Goal: Register for event/course

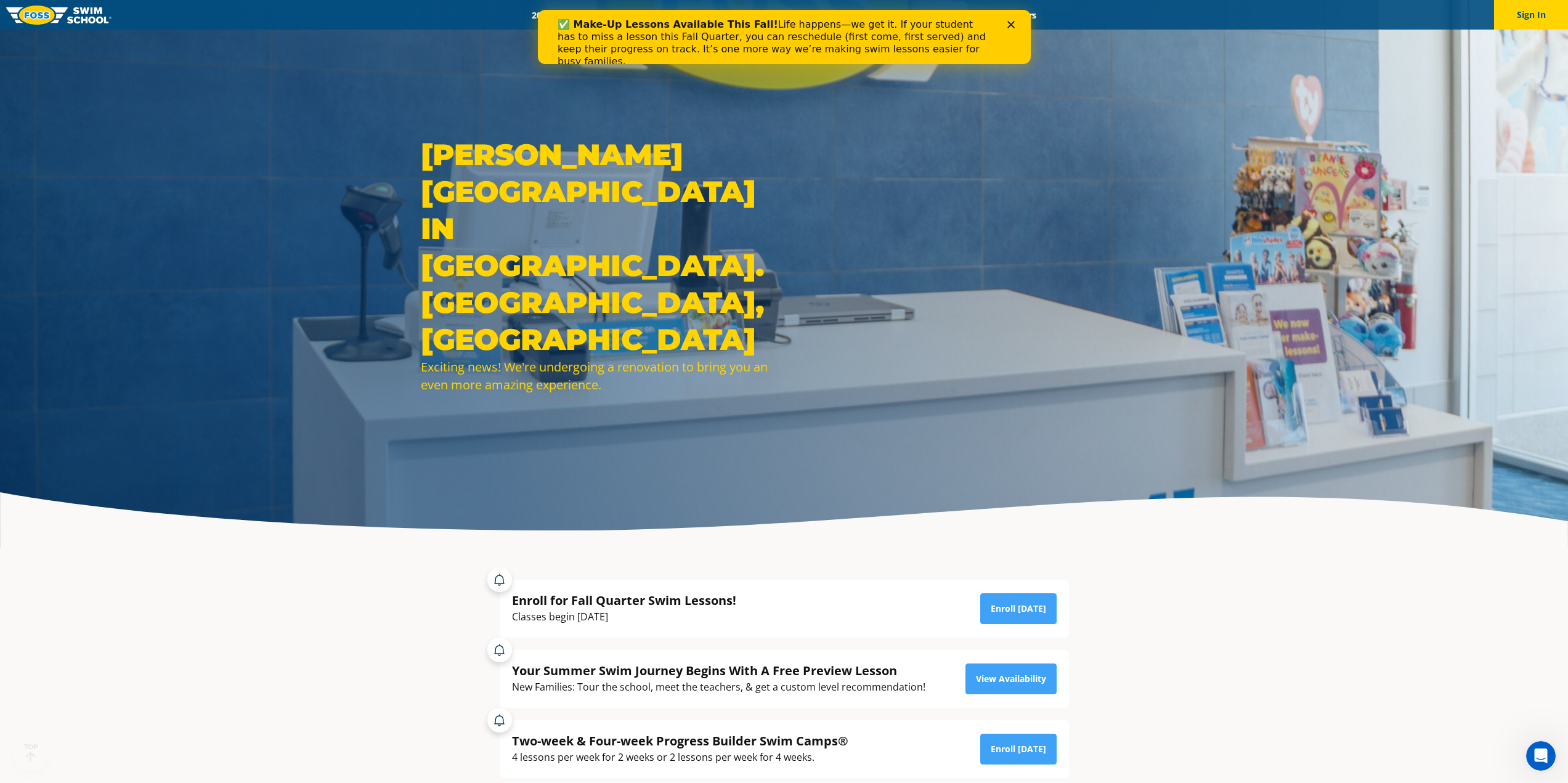
scroll to position [513, 0]
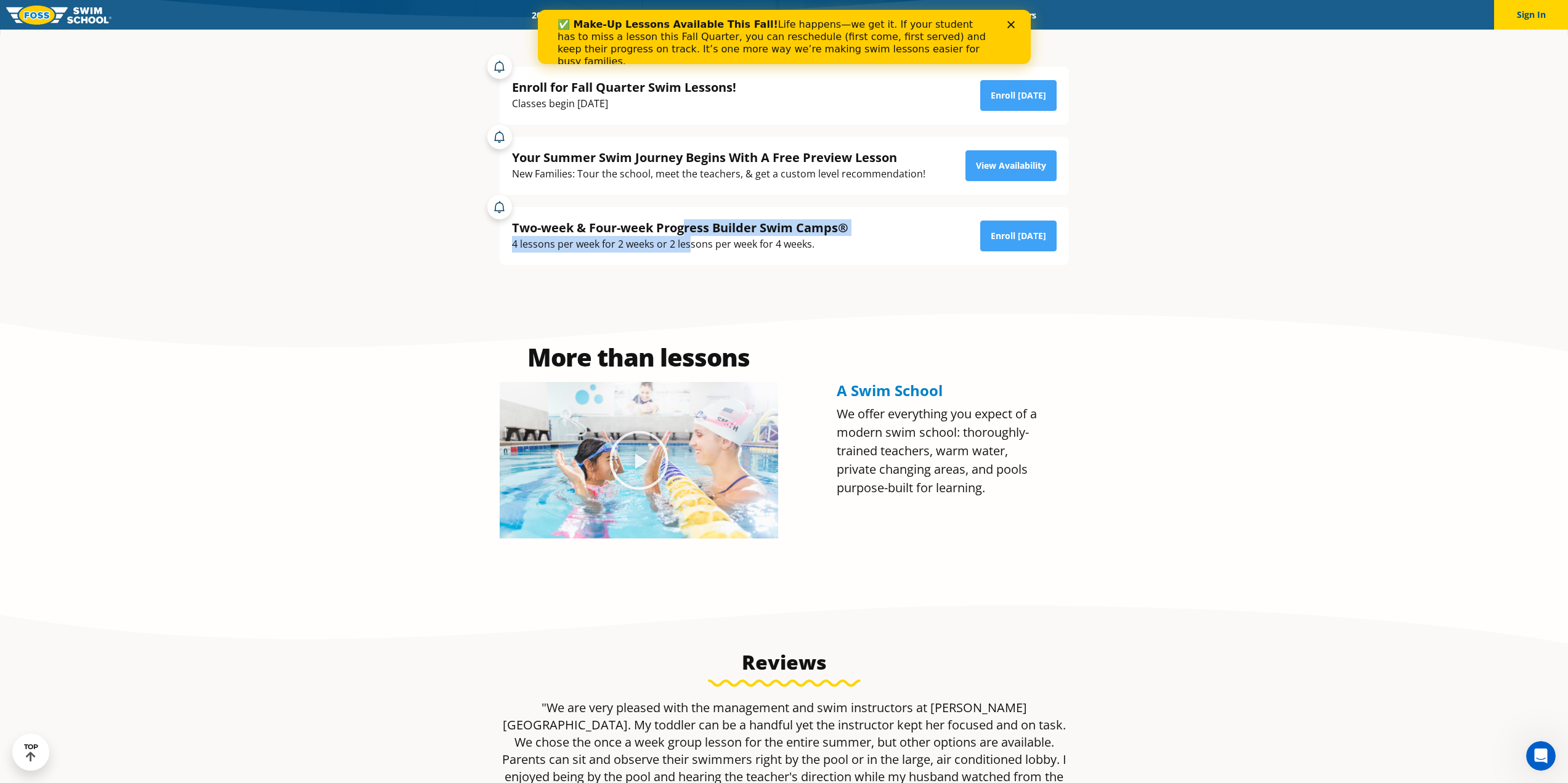
drag, startPoint x: 682, startPoint y: 226, endPoint x: 689, endPoint y: 249, distance: 24.0
click at [689, 249] on div "Two-week & Four-week Progress Builder Swim Camps® 4 lessons per week for 2 week…" at bounding box center [680, 235] width 336 height 33
click at [689, 249] on div "4 lessons per week for 2 weeks or 2 lessons per week for 4 weeks." at bounding box center [680, 244] width 336 height 16
click at [1015, 99] on link "Enroll [DATE]" at bounding box center [1019, 95] width 77 height 31
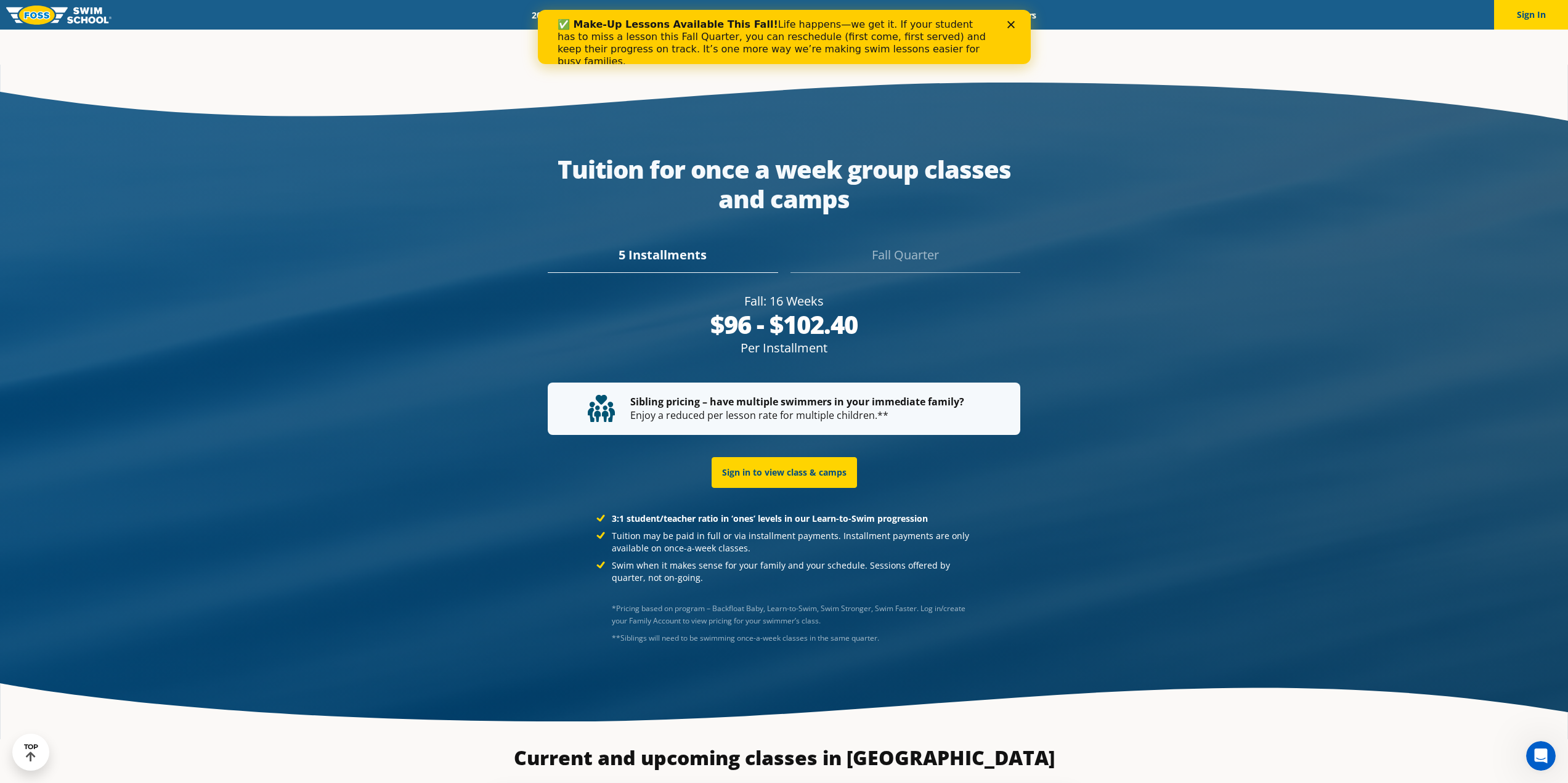
scroll to position [2550, 0]
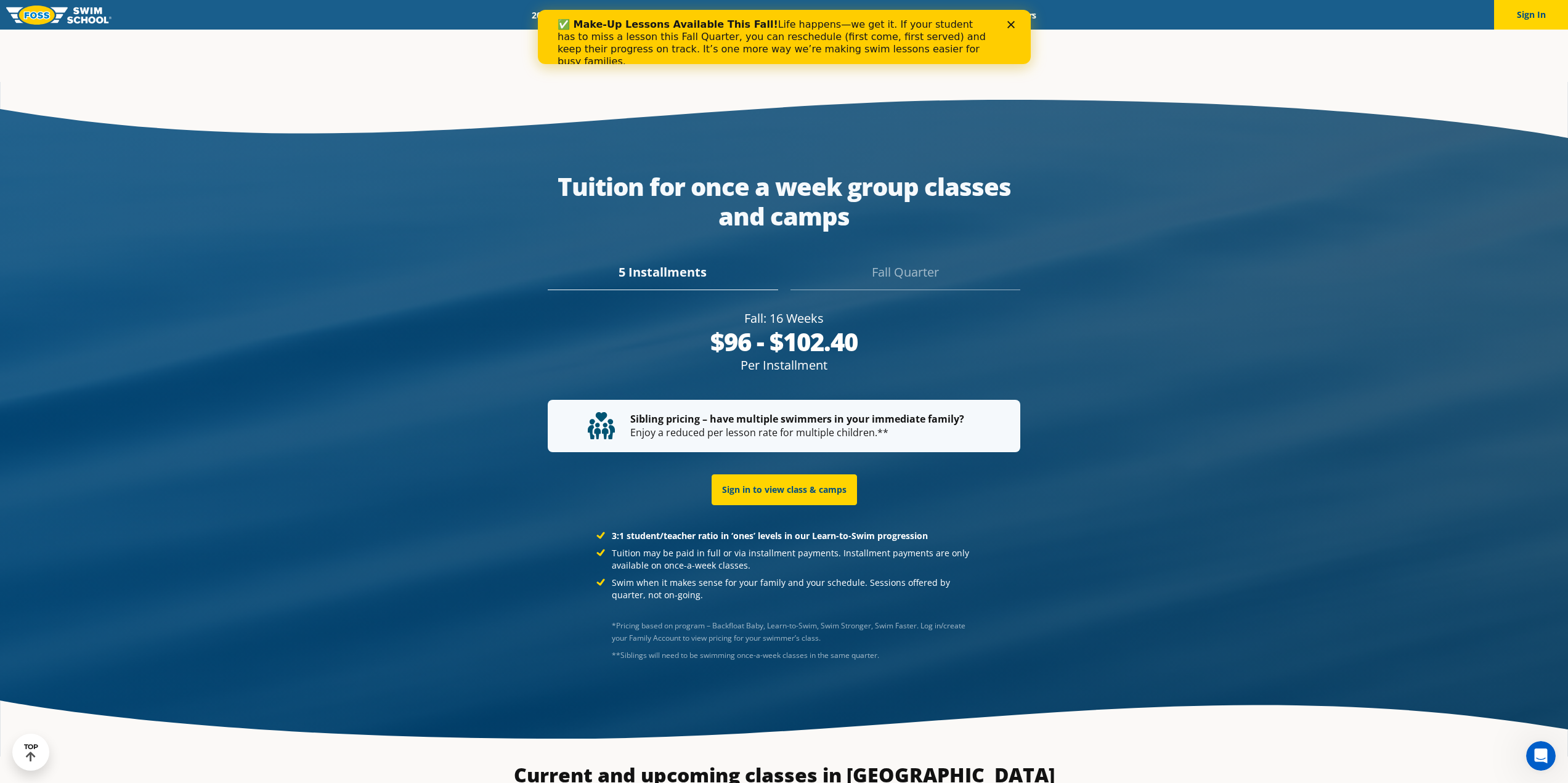
click at [922, 263] on div "Fall Quarter" at bounding box center [905, 276] width 230 height 27
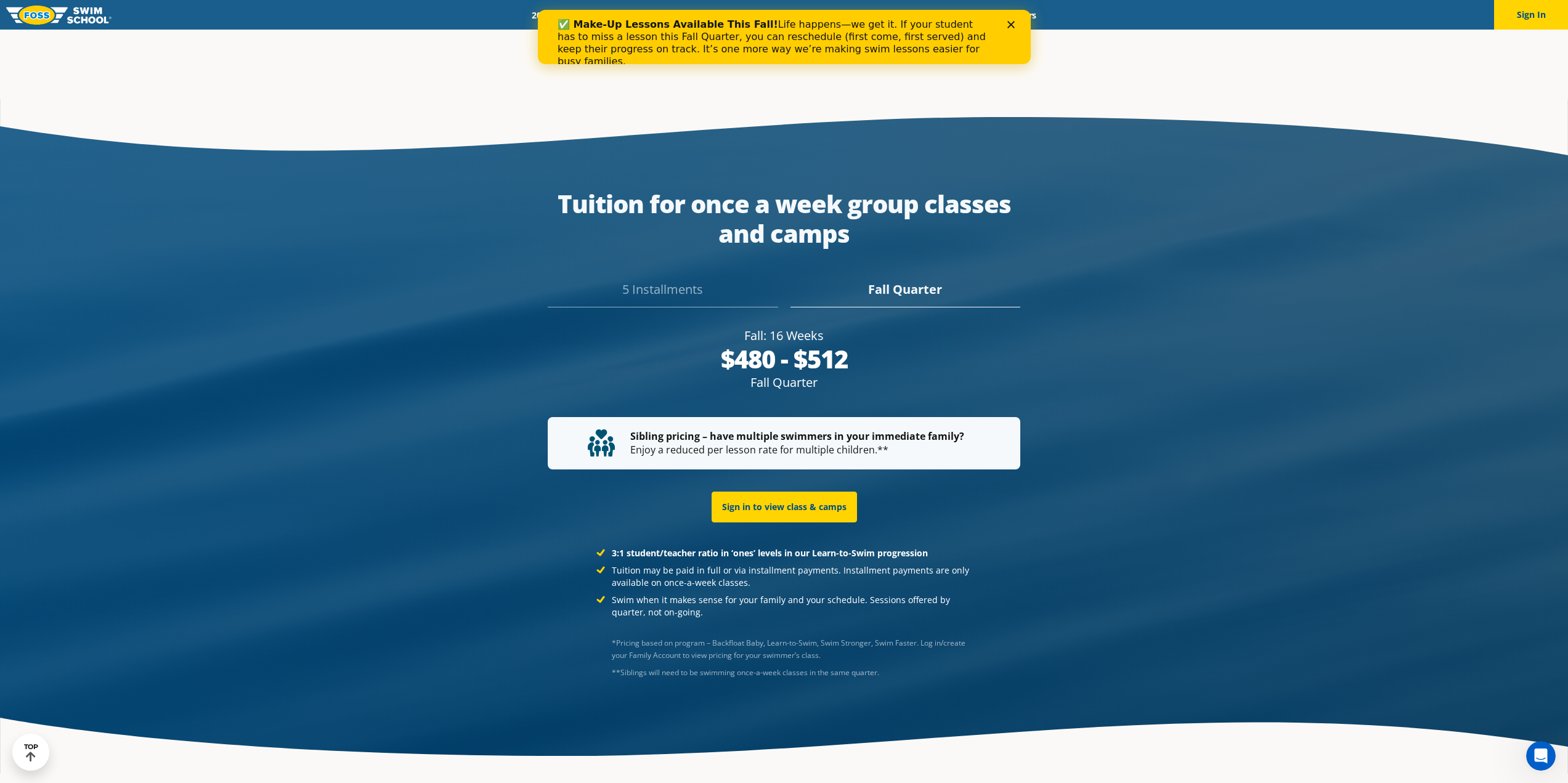
click at [682, 281] on div "5 Installments" at bounding box center [662, 294] width 230 height 27
click at [893, 281] on div "Fall Quarter" at bounding box center [905, 294] width 230 height 27
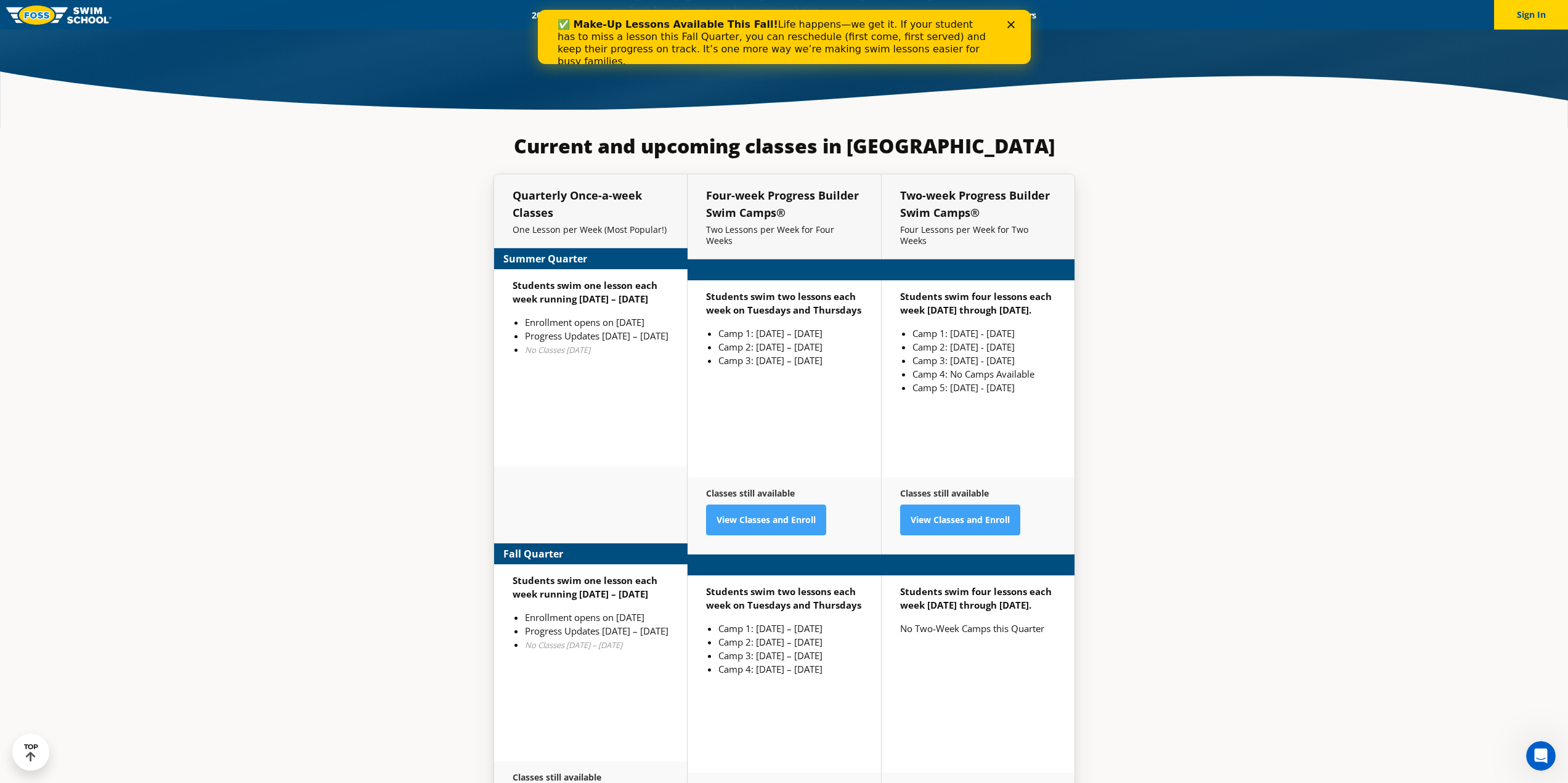
scroll to position [3162, 0]
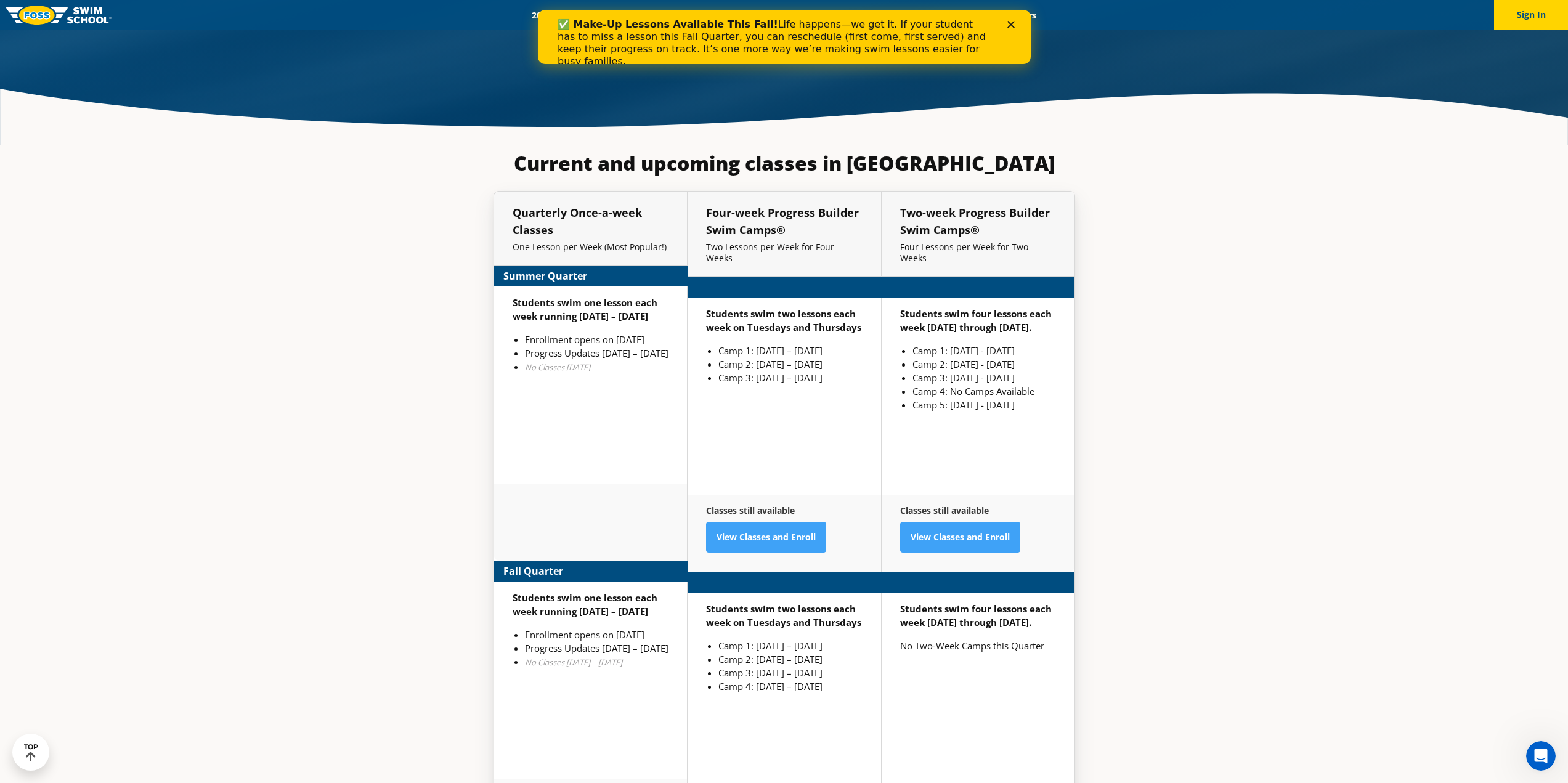
drag, startPoint x: 568, startPoint y: 269, endPoint x: 576, endPoint y: 334, distance: 65.5
click at [576, 334] on div "Students swim one lesson each week running Jun 9 – Aug 30 Enrollment opens on M…" at bounding box center [591, 385] width 194 height 197
click at [576, 346] on li "Progress Updates [DATE] – [DATE]" at bounding box center [596, 353] width 143 height 14
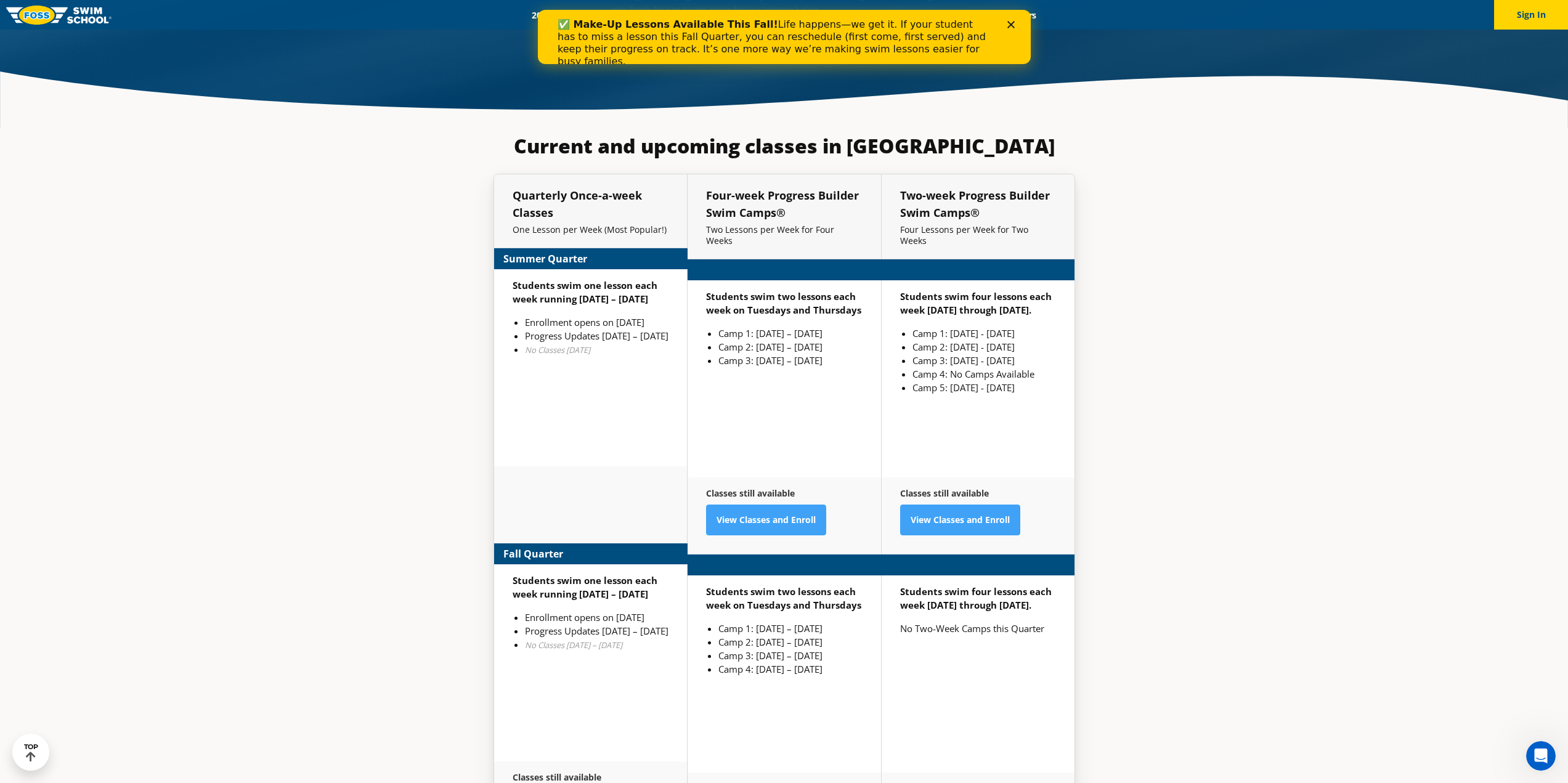
scroll to position [3693, 0]
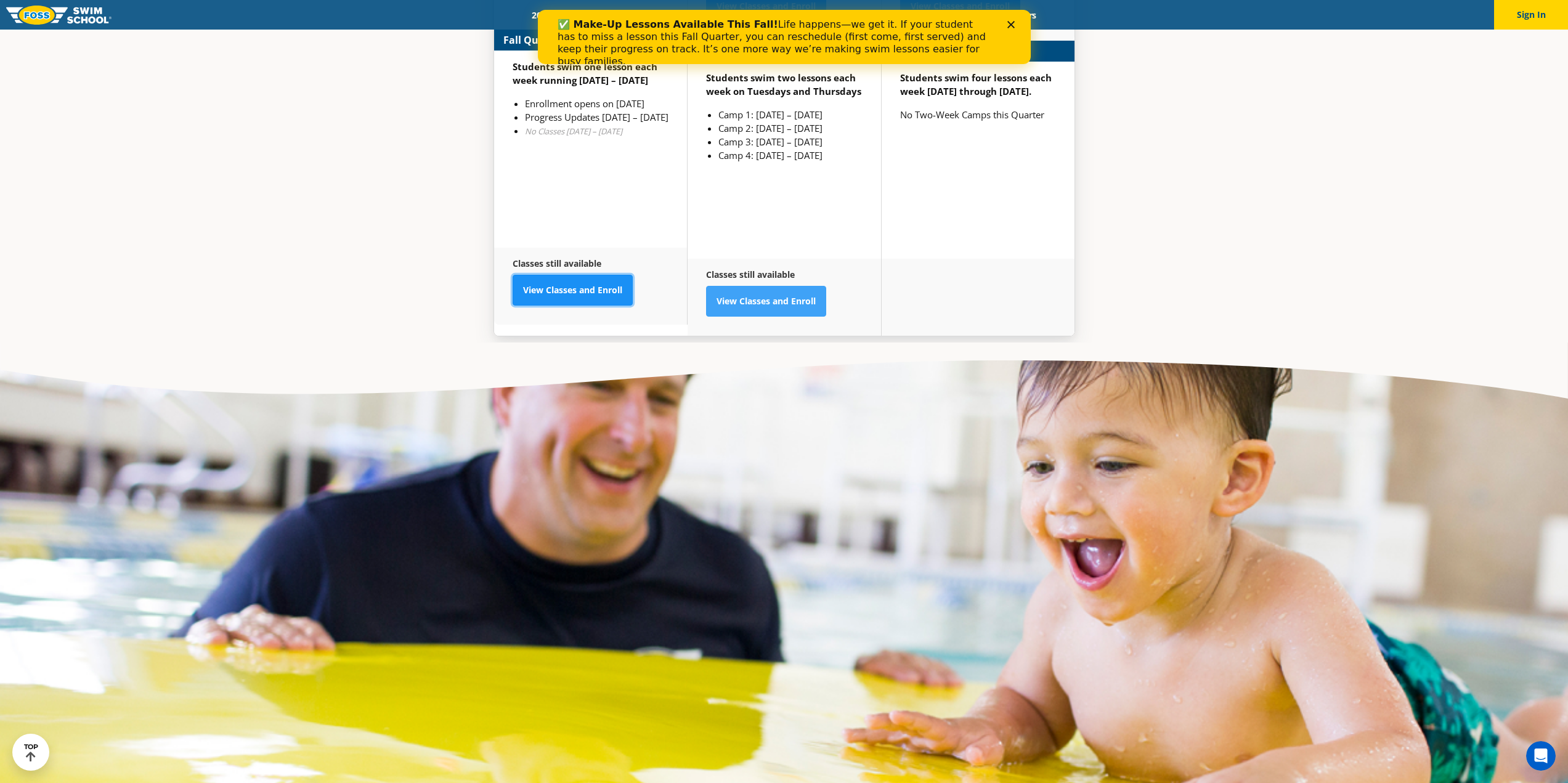
click at [563, 275] on link "View Classes and Enroll" at bounding box center [573, 290] width 120 height 31
